Goal: Task Accomplishment & Management: Use online tool/utility

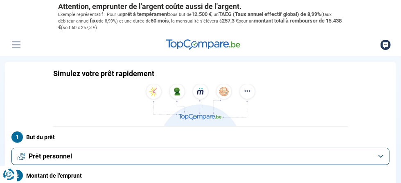
scroll to position [37, 0]
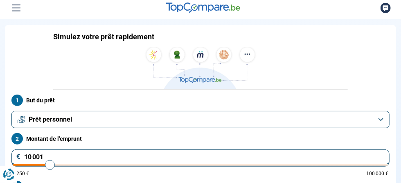
type input "36 500"
type input "36500"
click at [255, 164] on input "range" at bounding box center [201, 165] width 376 height 2
radio input "false"
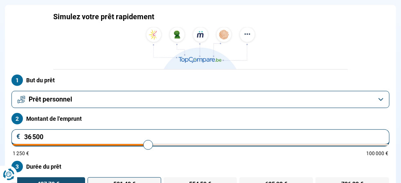
scroll to position [44, 0]
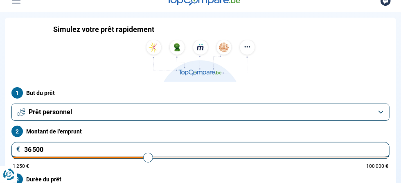
type input "45 000"
type input "45000"
click at [264, 157] on input "range" at bounding box center [201, 158] width 376 height 2
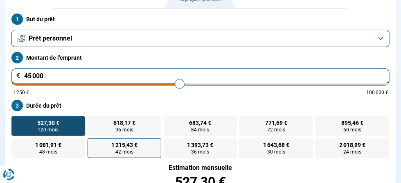
click at [267, 71] on form "But du prêt Prêt personnel Montant de l'emprunt 45 000 € 1 250 € 100 000 € Duré…" at bounding box center [200, 154] width 391 height 290
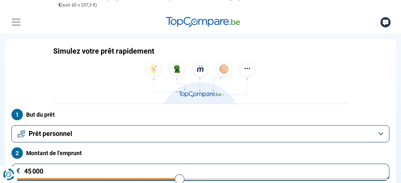
scroll to position [7, 0]
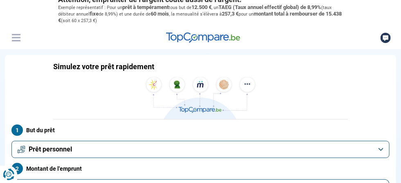
type input "4 500"
type input "4500"
radio input "true"
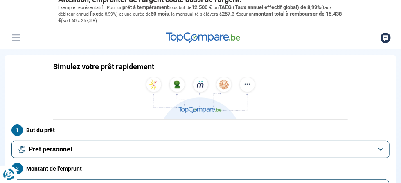
type input "450"
type input "1250"
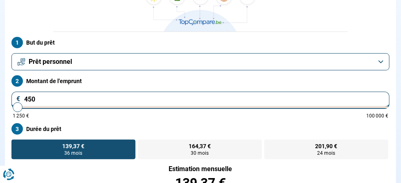
scroll to position [96, 0]
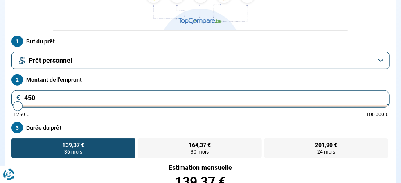
type input "1 250"
type input "1250"
radio input "true"
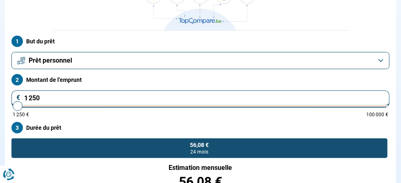
type input "125"
type input "1250"
type input "12"
type input "1250"
type input "1"
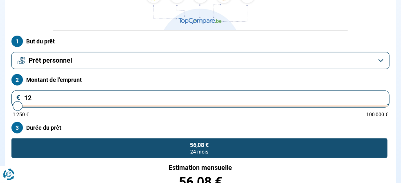
type input "1250"
type input "0"
type input "1250"
type input "1"
type input "1250"
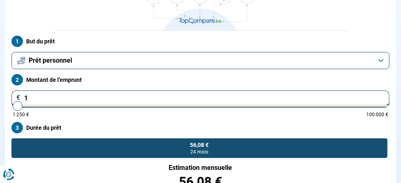
type input "15"
type input "1250"
type input "150"
type input "1250"
type input "1 500"
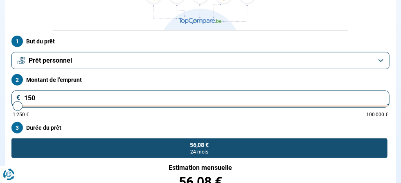
type input "1500"
type input "15 000"
type input "15000"
radio input "false"
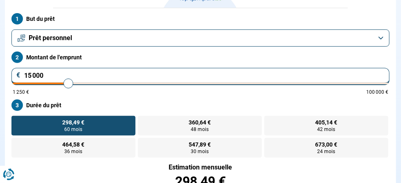
scroll to position [119, 0]
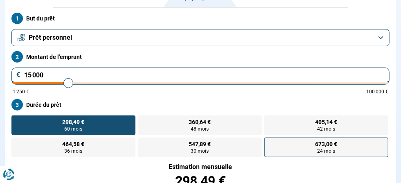
type input "15 000"
click at [347, 138] on label "673,00 € 24 mois" at bounding box center [326, 148] width 124 height 20
click at [270, 138] on input "673,00 € 24 mois" at bounding box center [266, 140] width 5 height 5
radio input "true"
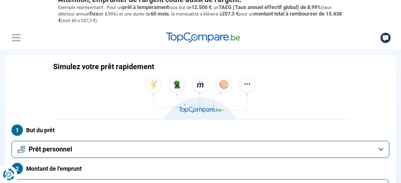
scroll to position [0, 0]
